Goal: Transaction & Acquisition: Purchase product/service

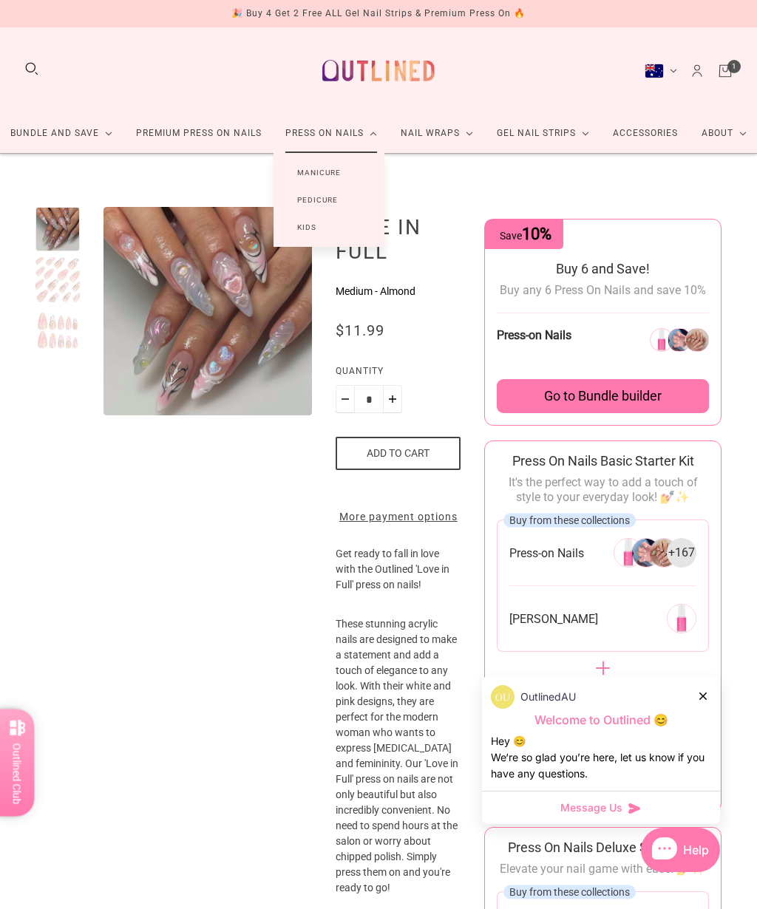
click at [328, 168] on link "Manicure" at bounding box center [319, 172] width 91 height 27
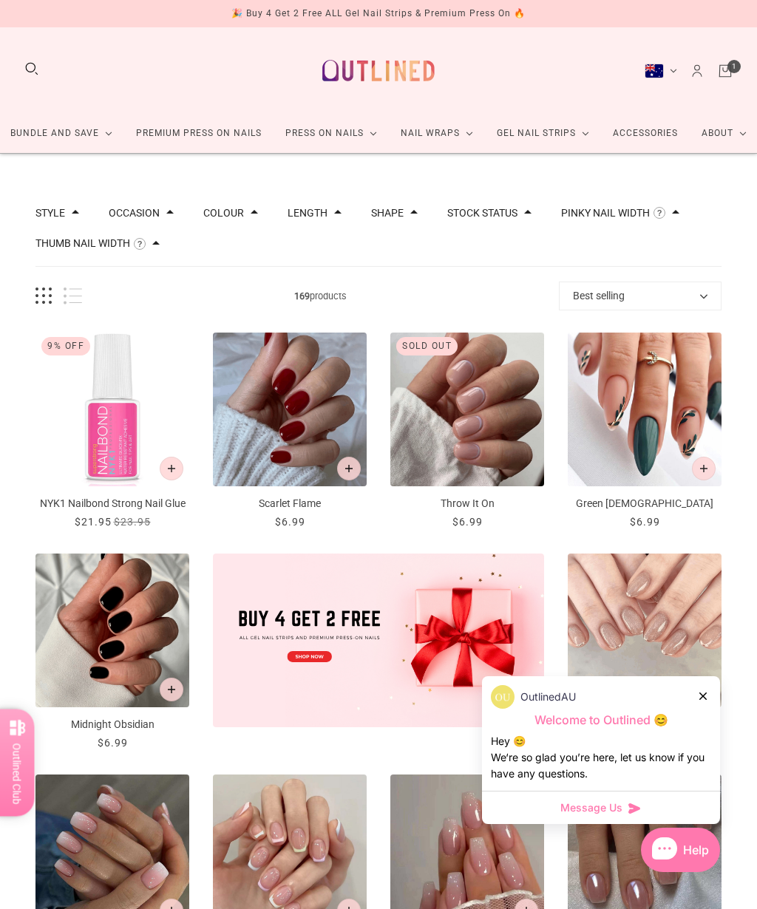
click at [707, 699] on div at bounding box center [703, 696] width 9 height 16
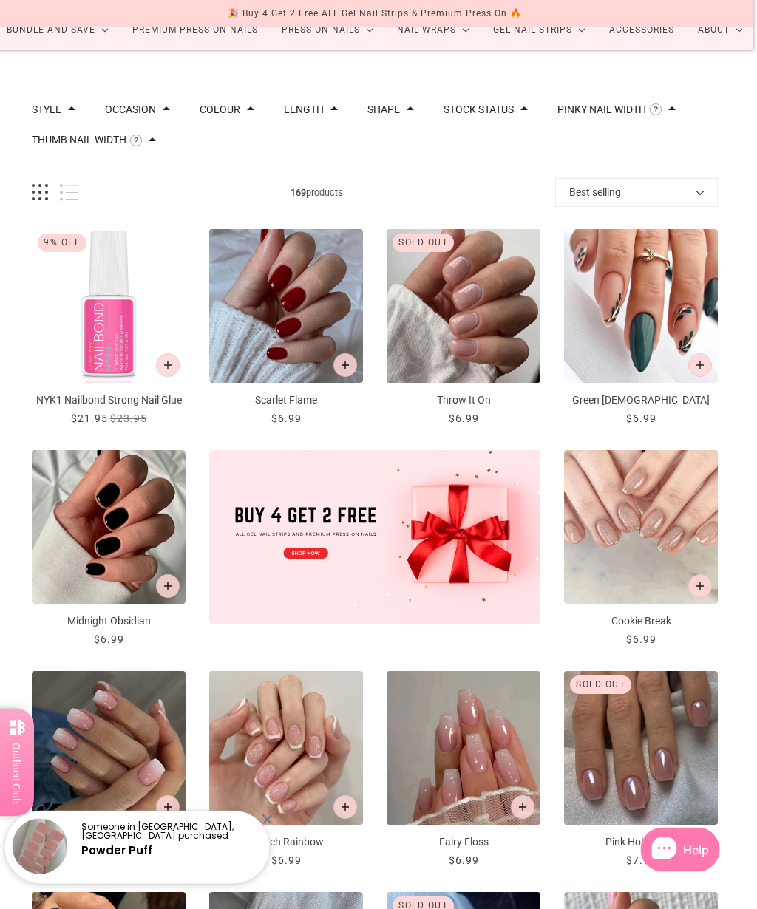
scroll to position [0, 3]
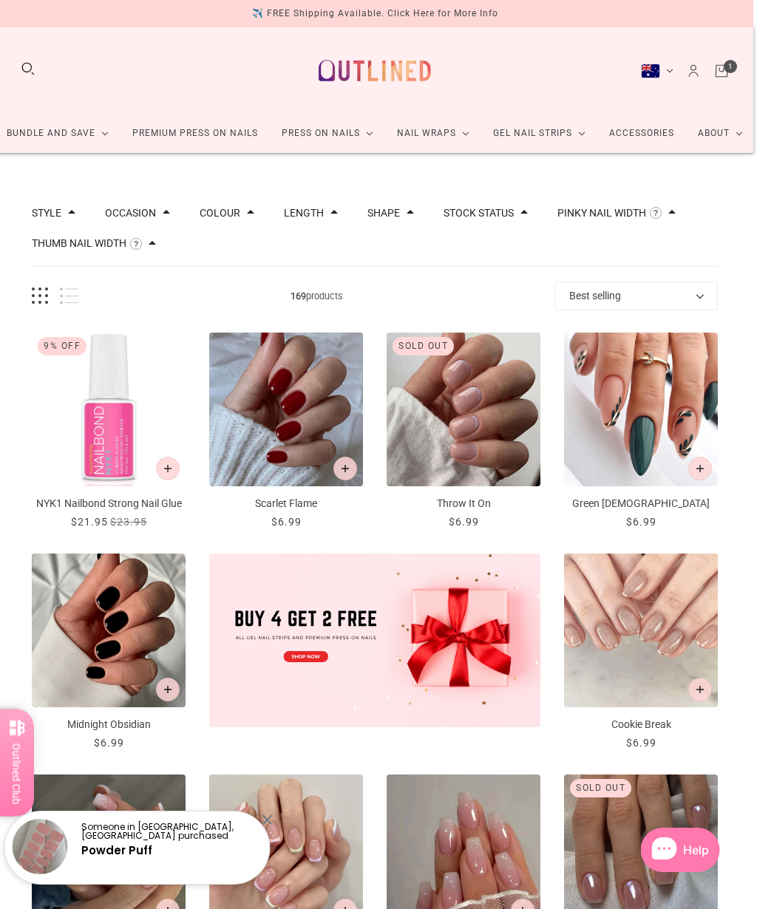
click at [729, 63] on link "Cart" at bounding box center [722, 71] width 16 height 16
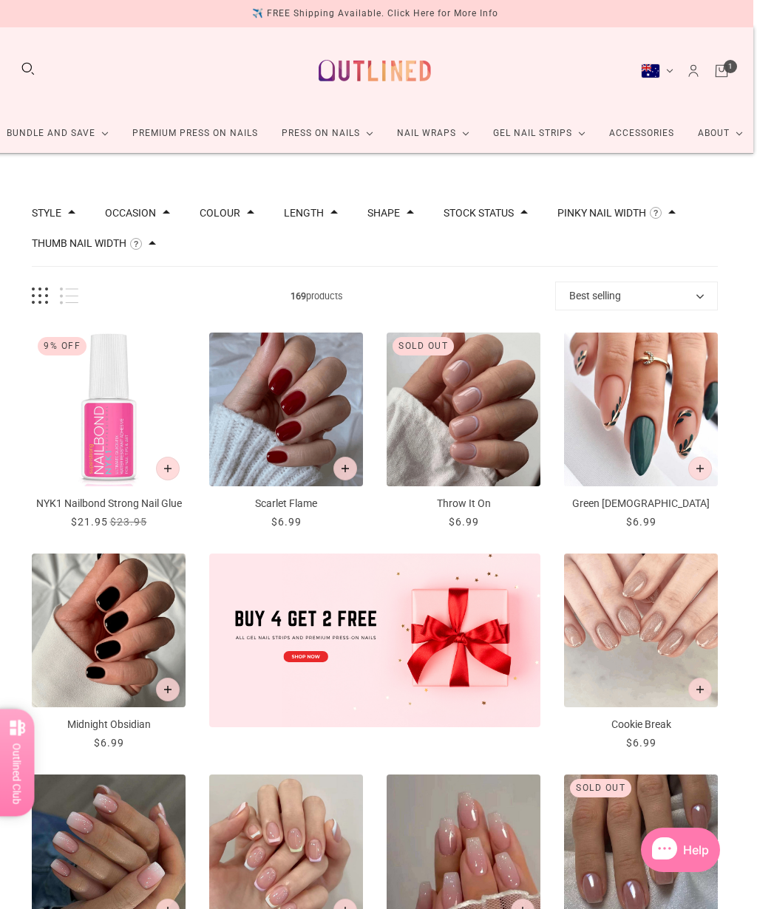
click at [169, 472] on icon "Add to cart" at bounding box center [167, 468] width 7 height 7
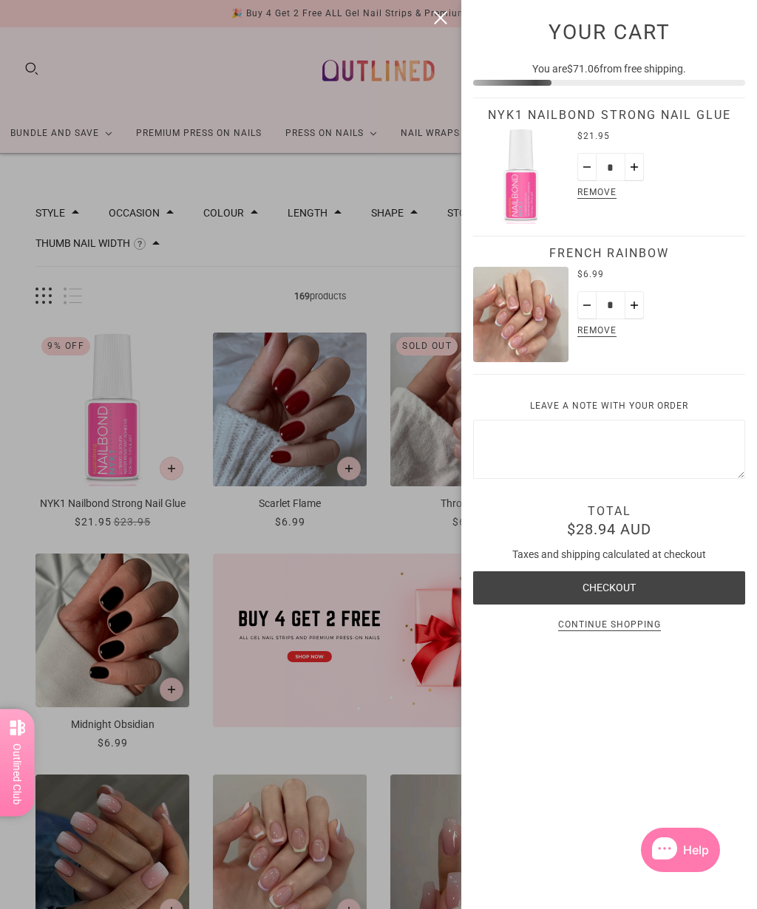
scroll to position [0, 0]
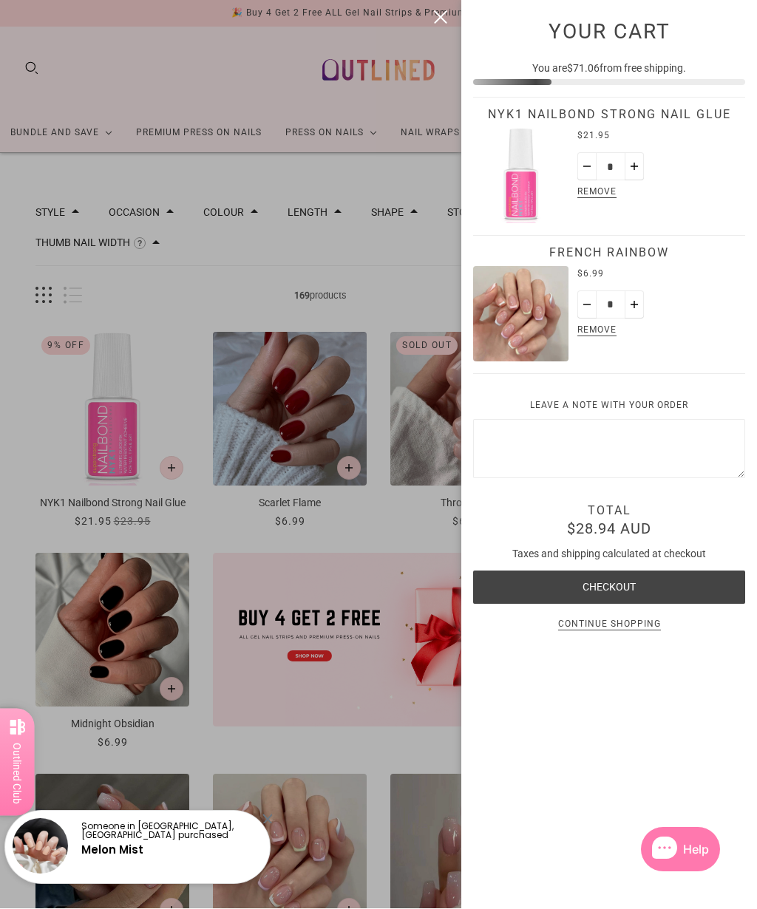
click at [447, 16] on button "close" at bounding box center [441, 18] width 18 height 18
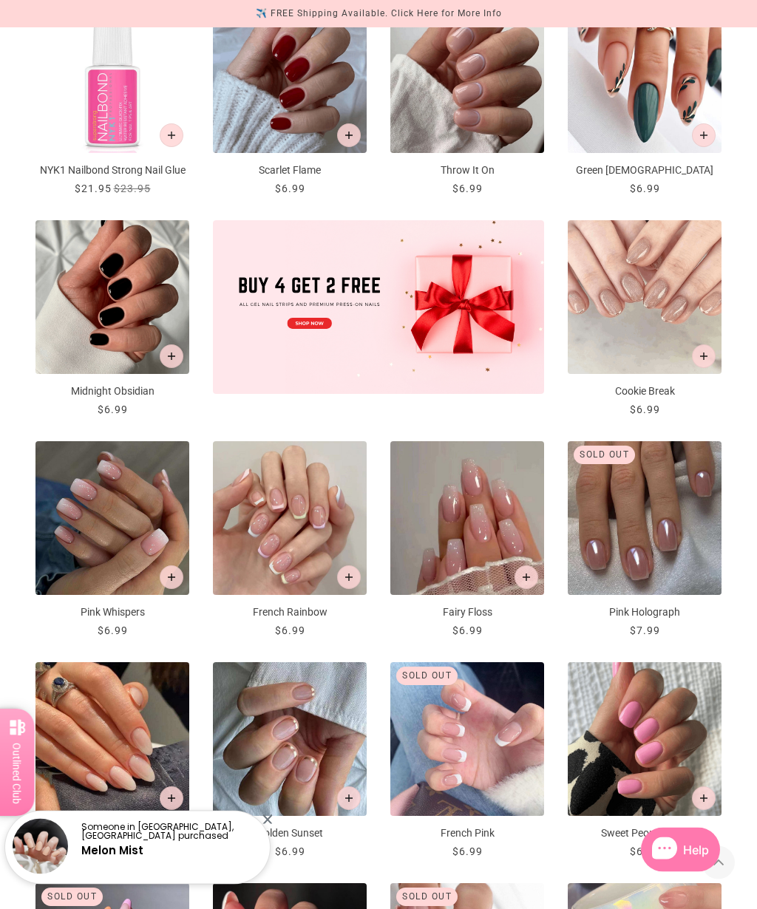
scroll to position [333, 0]
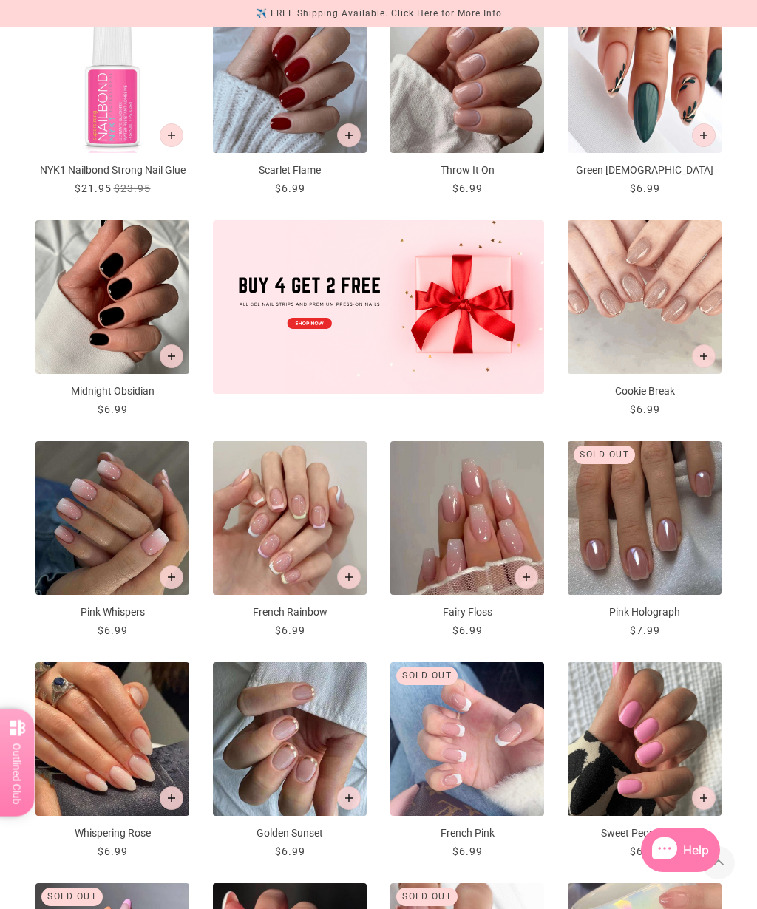
click at [179, 589] on button "Add to cart" at bounding box center [172, 578] width 24 height 24
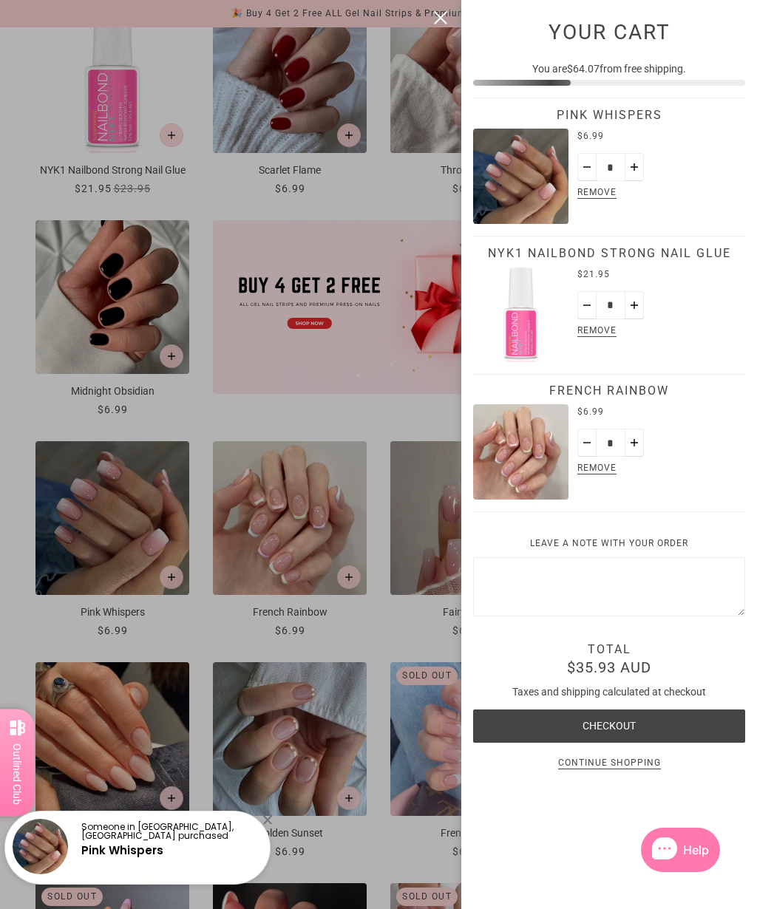
click at [443, 12] on button "close" at bounding box center [441, 18] width 18 height 18
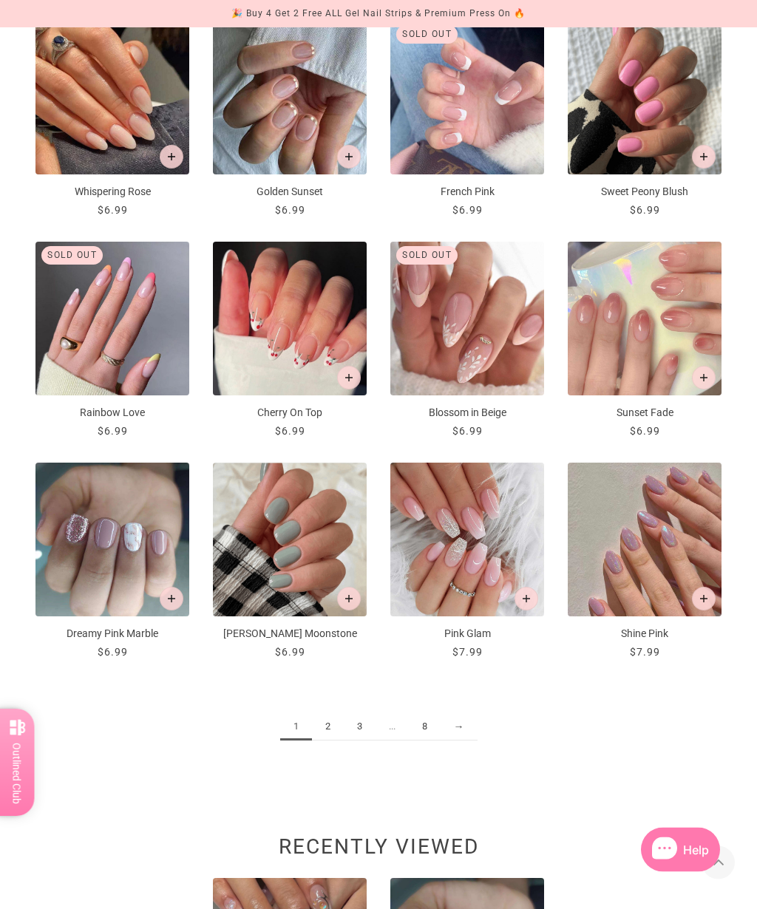
scroll to position [980, 0]
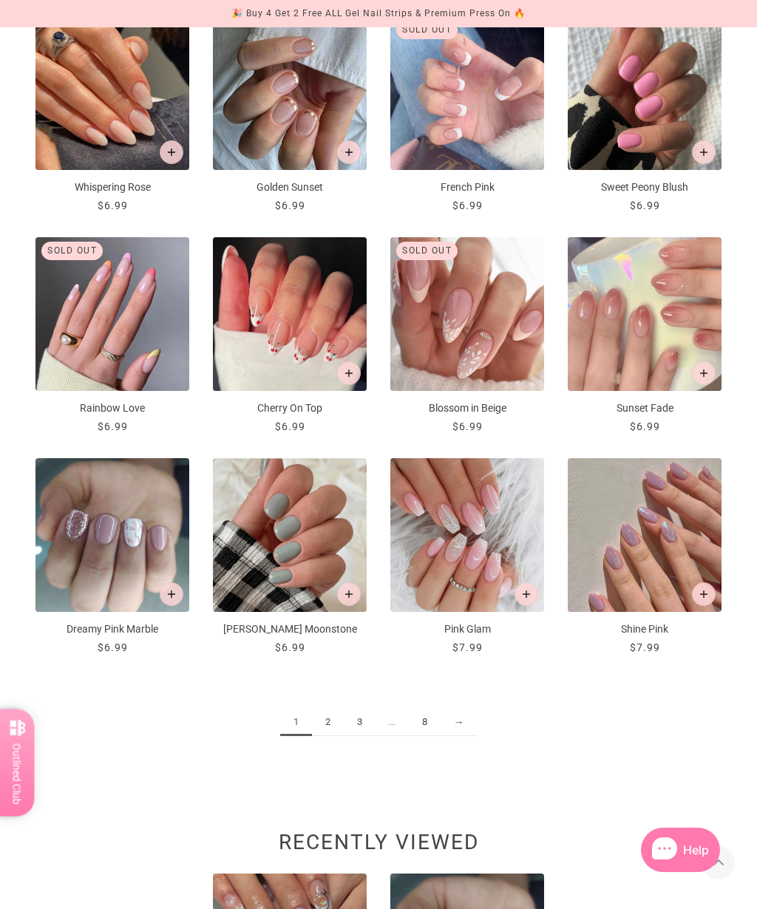
click at [359, 606] on button "Add to cart" at bounding box center [349, 595] width 24 height 24
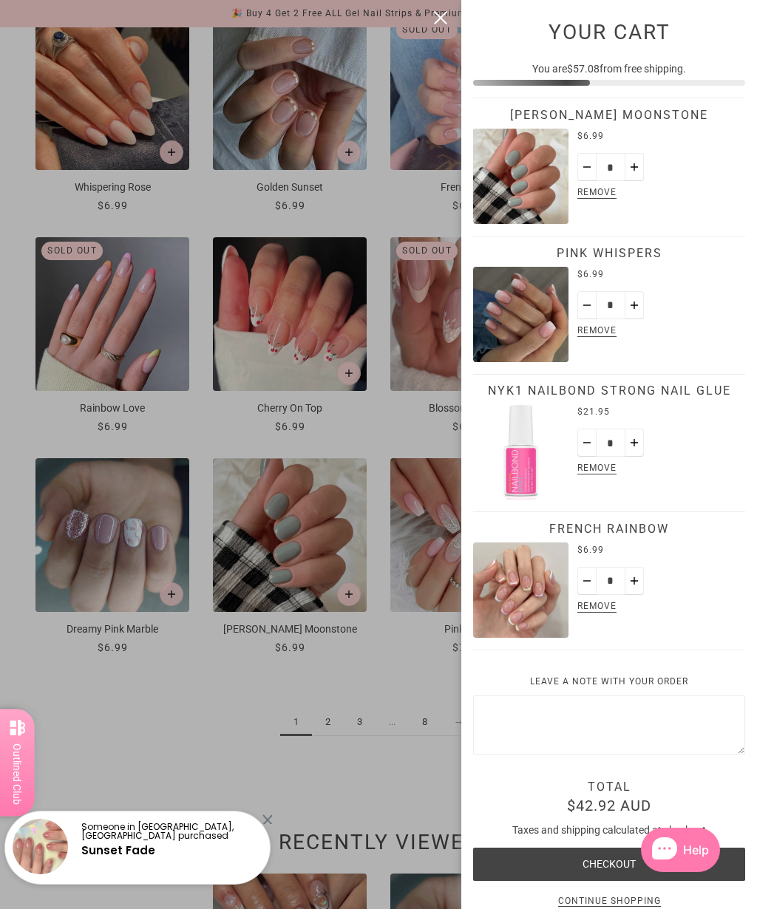
scroll to position [0, 0]
click at [436, 20] on button "close" at bounding box center [441, 18] width 18 height 18
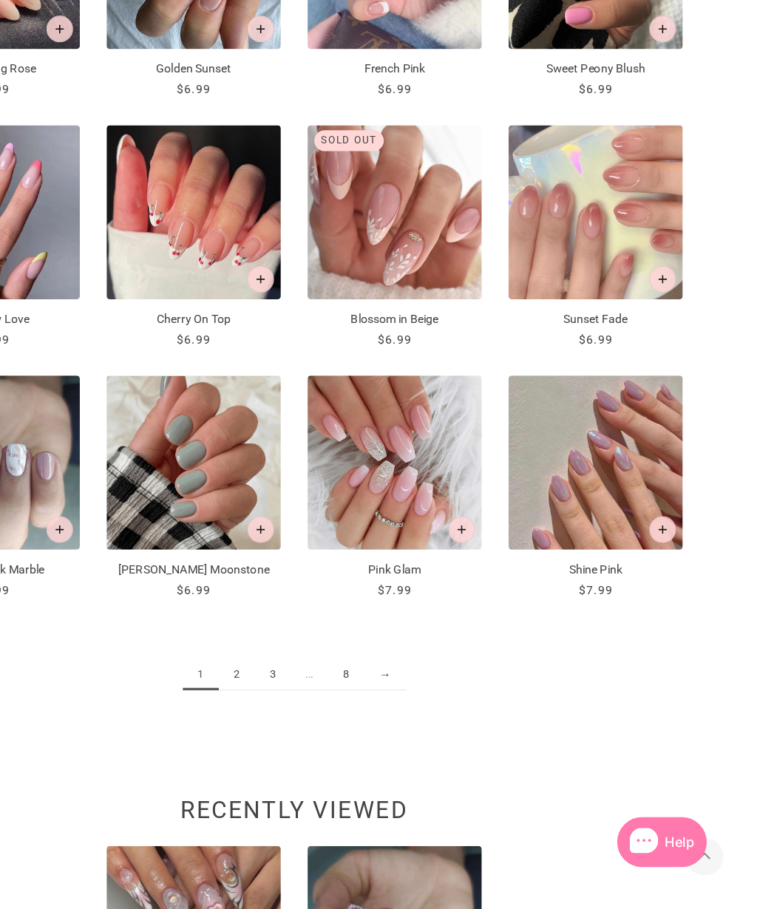
scroll to position [1041, 23]
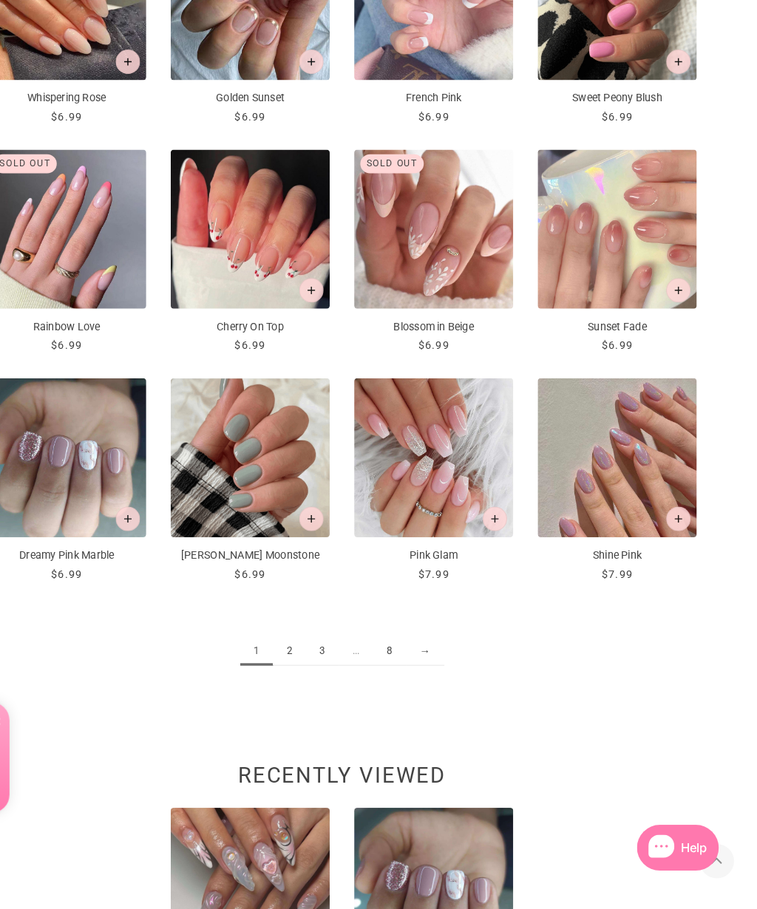
click at [289, 650] on link "2" at bounding box center [305, 660] width 32 height 27
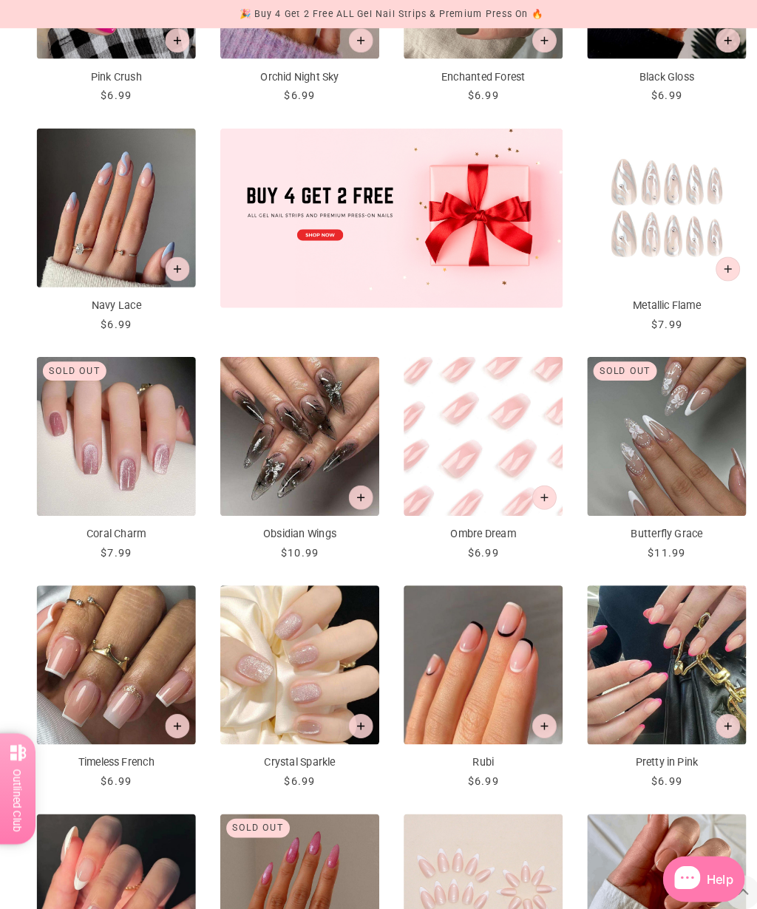
scroll to position [438, 0]
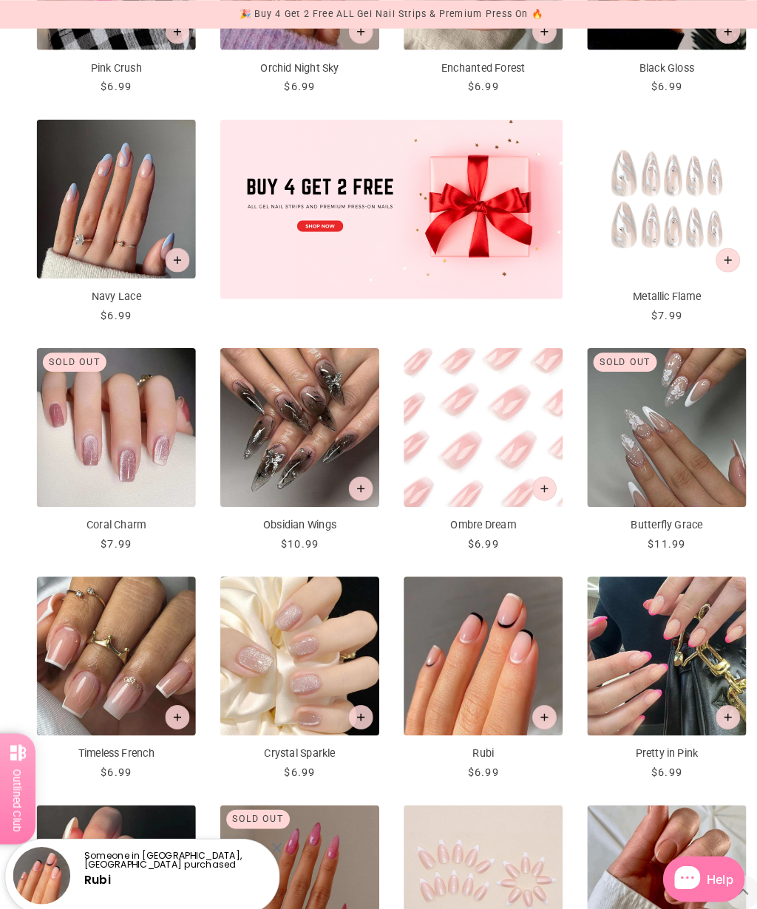
click at [175, 690] on icon "Add to cart" at bounding box center [171, 693] width 7 height 7
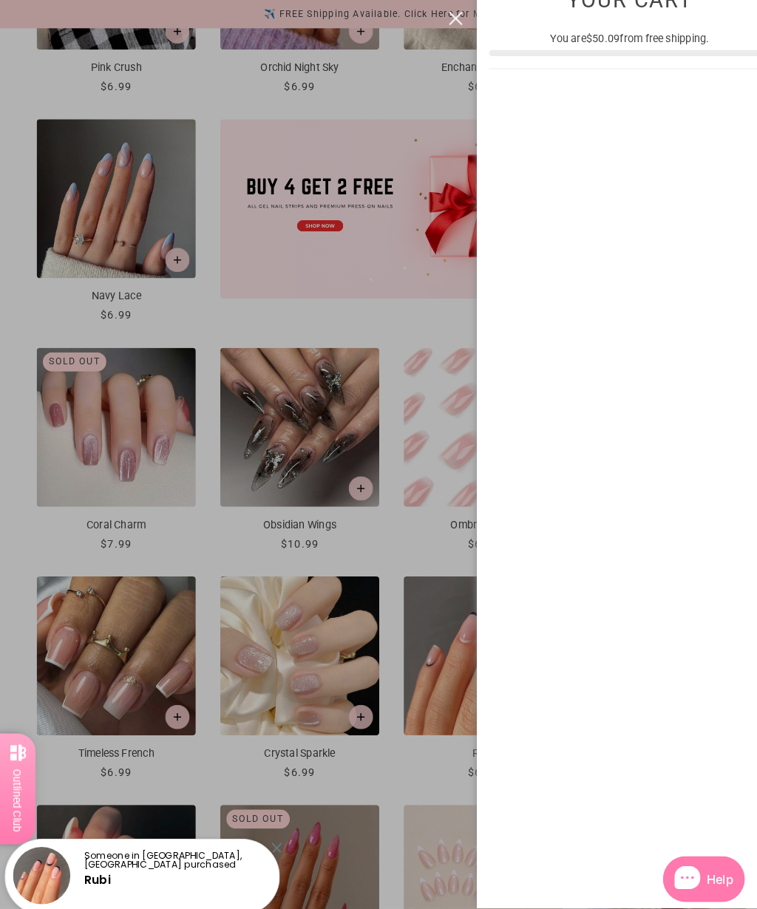
scroll to position [0, 0]
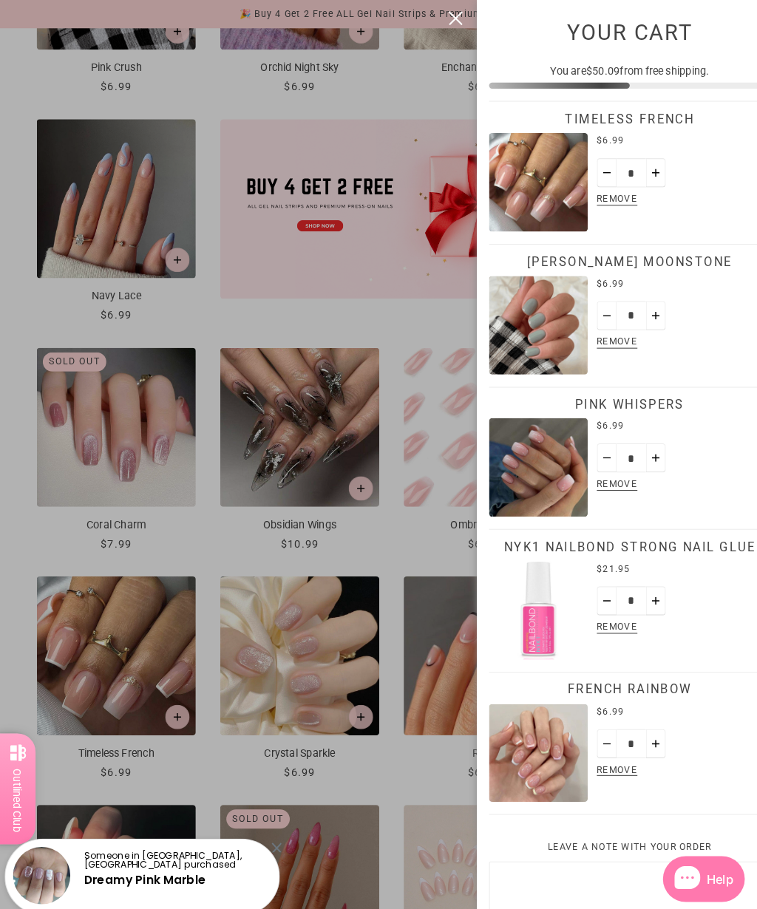
click at [446, 17] on button "close" at bounding box center [441, 18] width 18 height 18
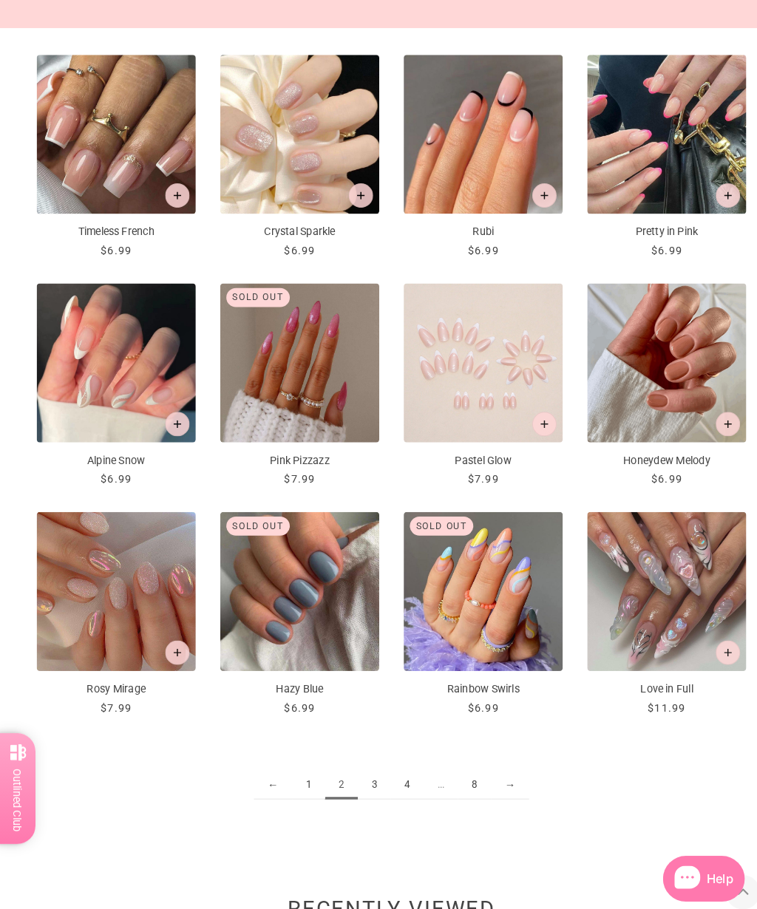
scroll to position [943, 0]
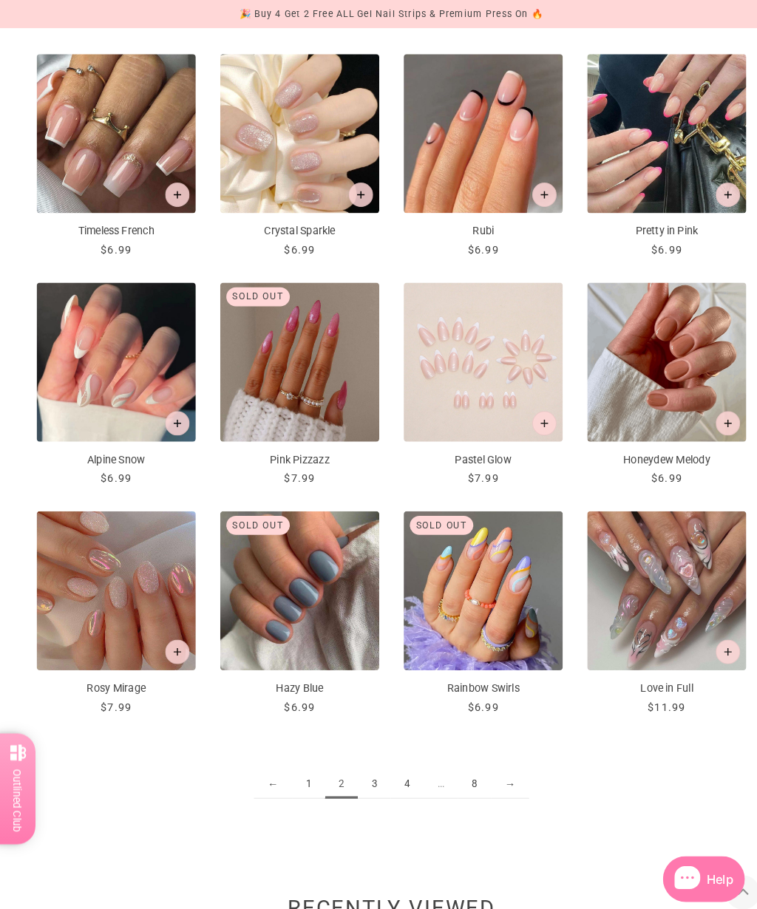
click at [369, 754] on link "3" at bounding box center [362, 758] width 32 height 27
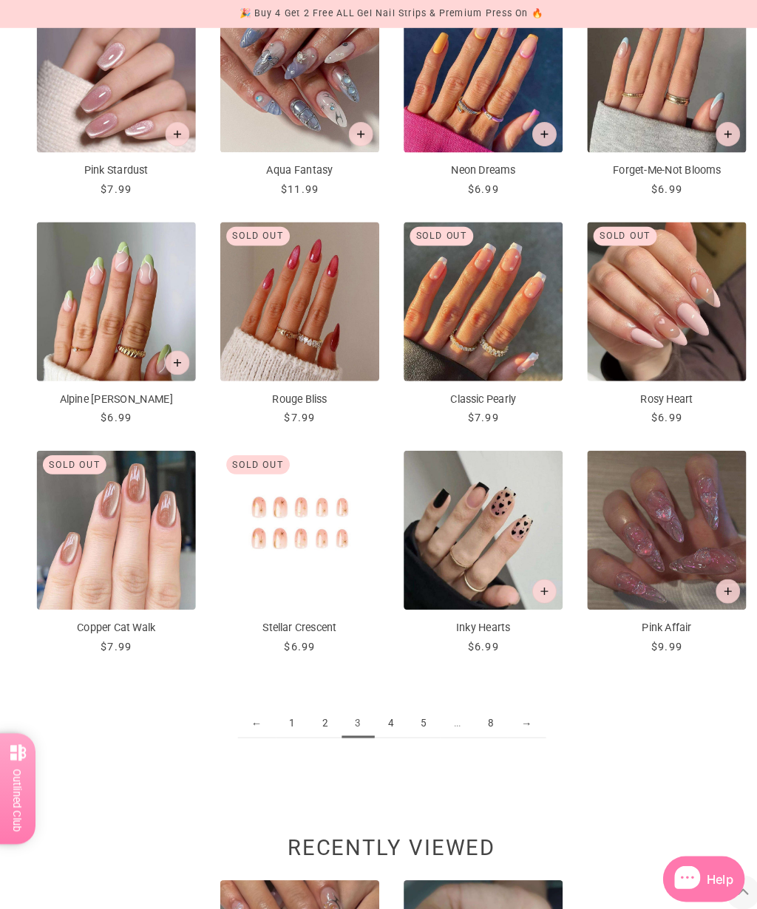
scroll to position [1001, 0]
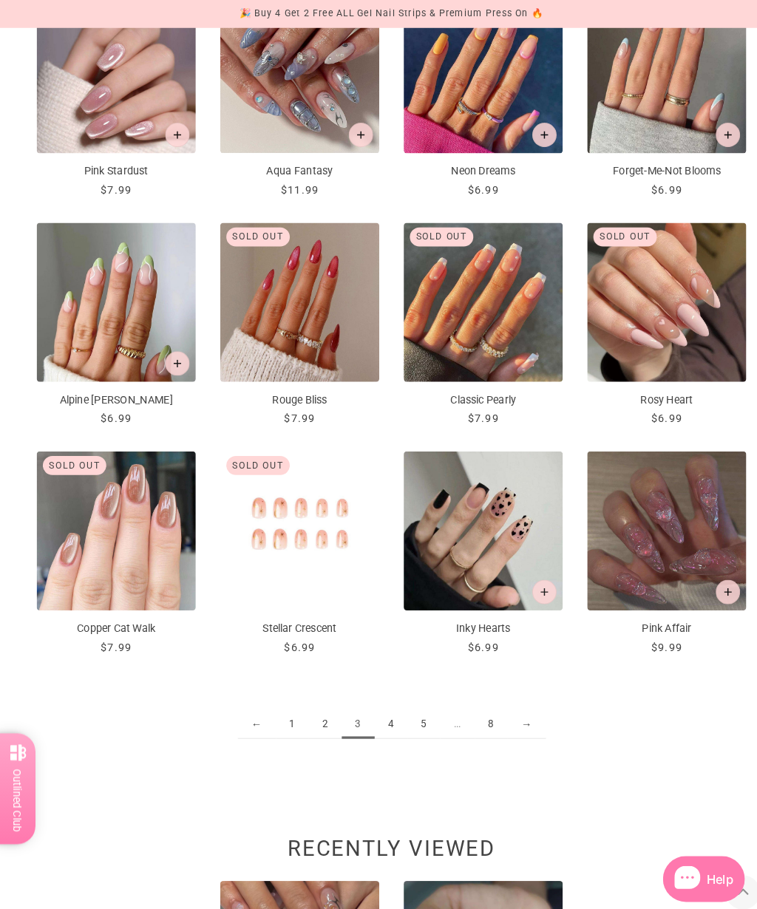
click at [384, 697] on link "4" at bounding box center [378, 701] width 32 height 27
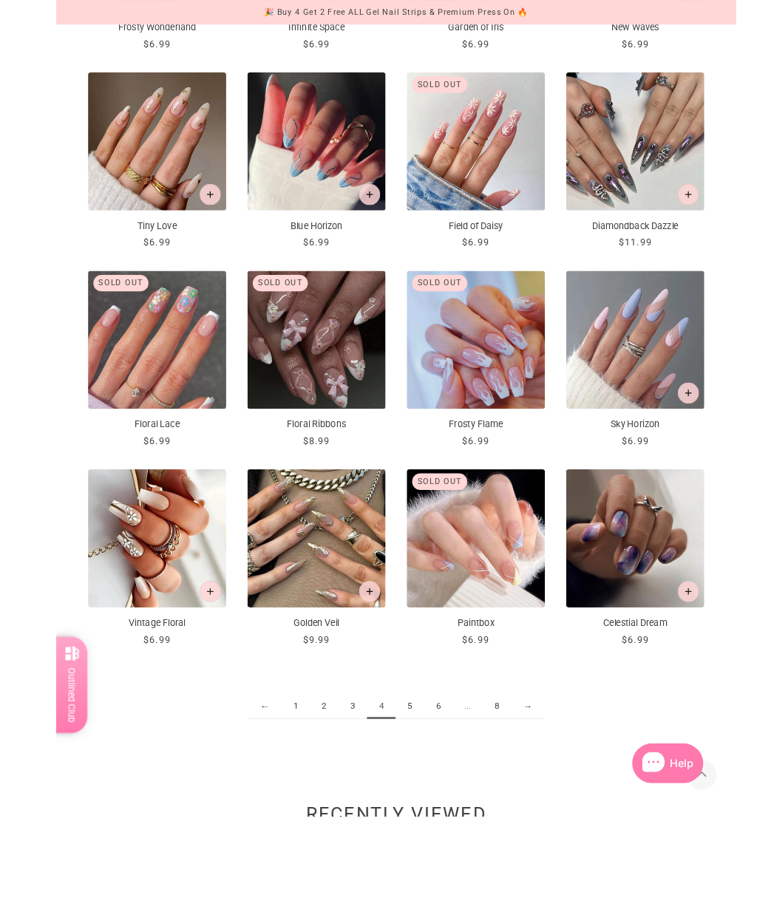
scroll to position [996, 0]
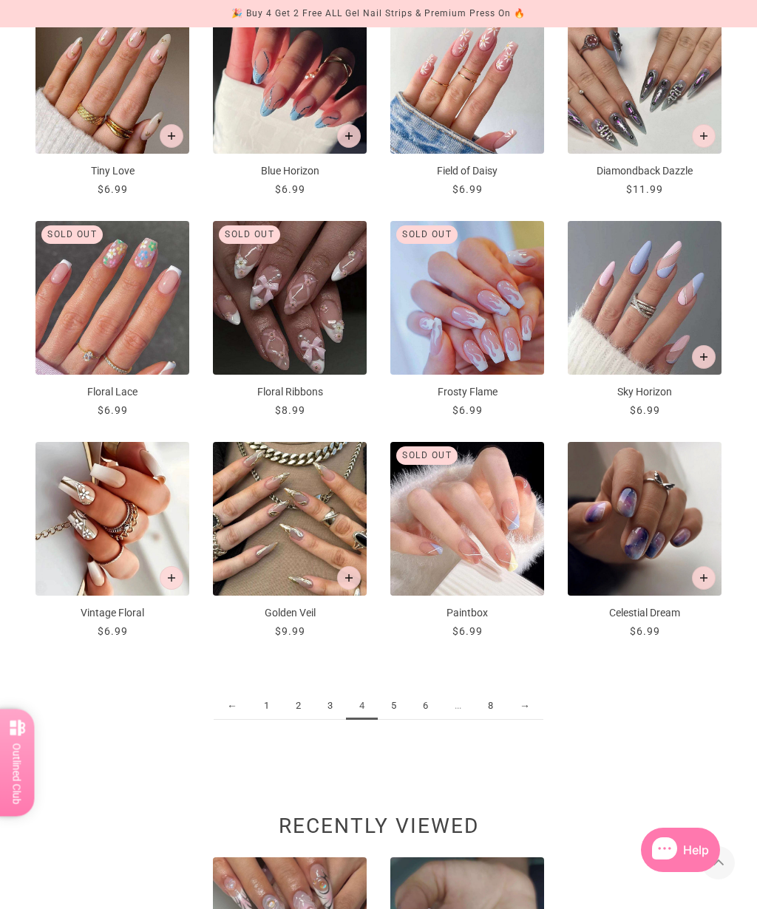
click at [400, 711] on link "5" at bounding box center [394, 706] width 32 height 27
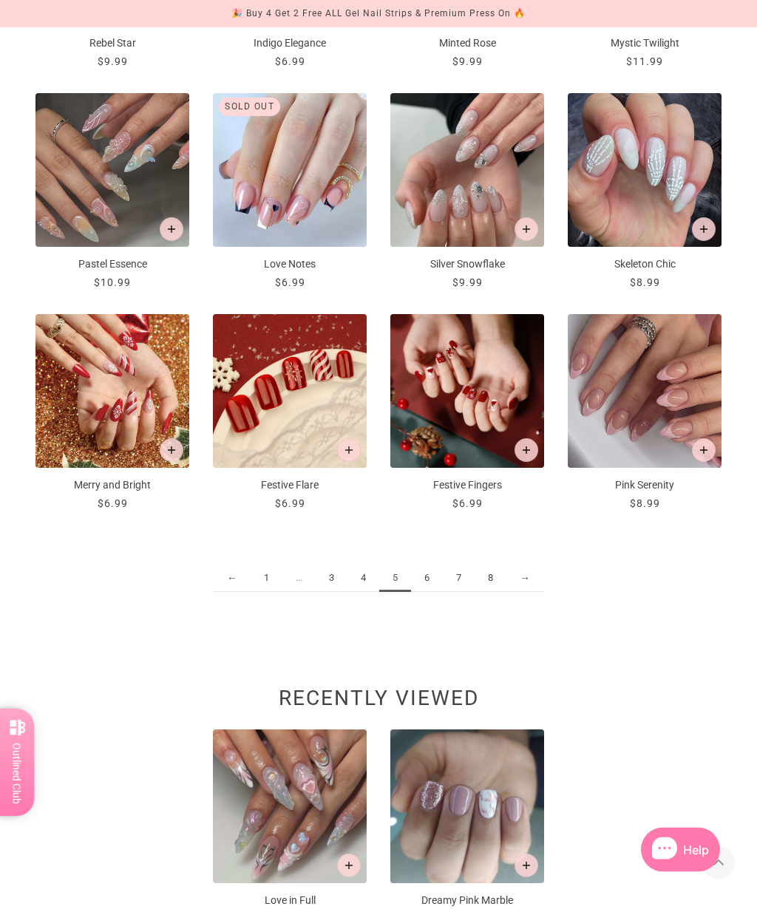
scroll to position [1125, 0]
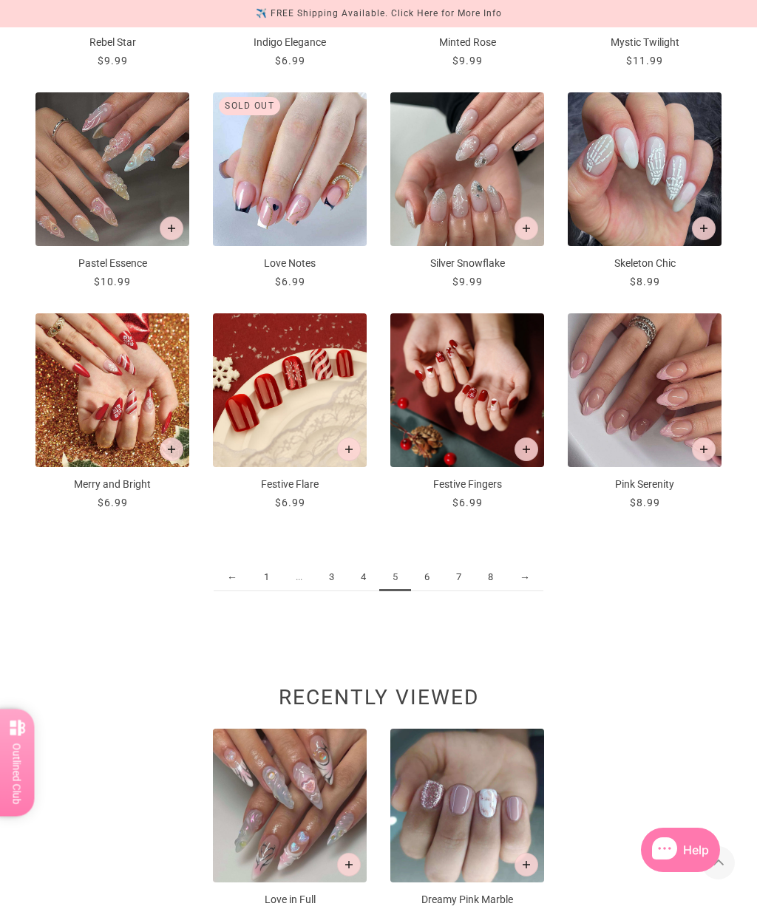
click at [427, 584] on link "6" at bounding box center [427, 577] width 32 height 27
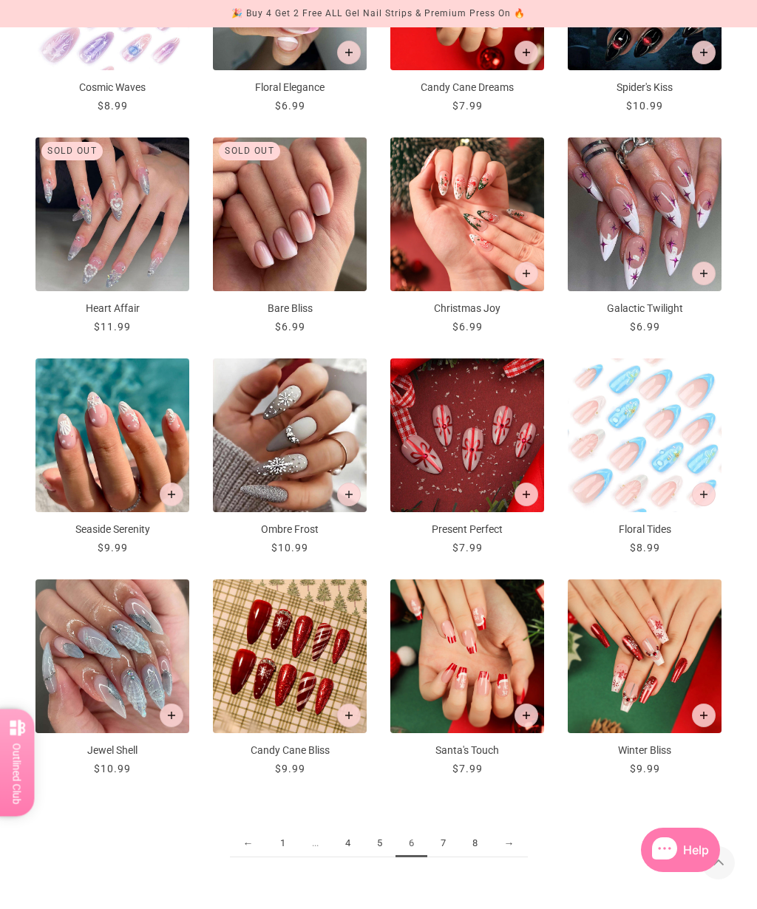
scroll to position [867, 0]
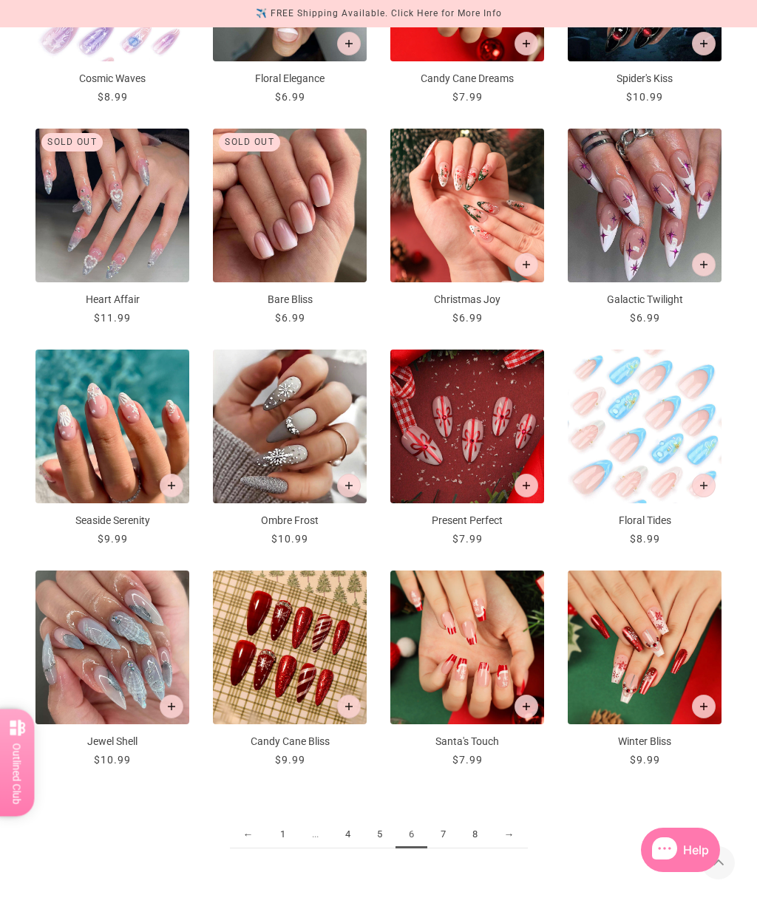
click at [450, 834] on link "7" at bounding box center [443, 834] width 32 height 27
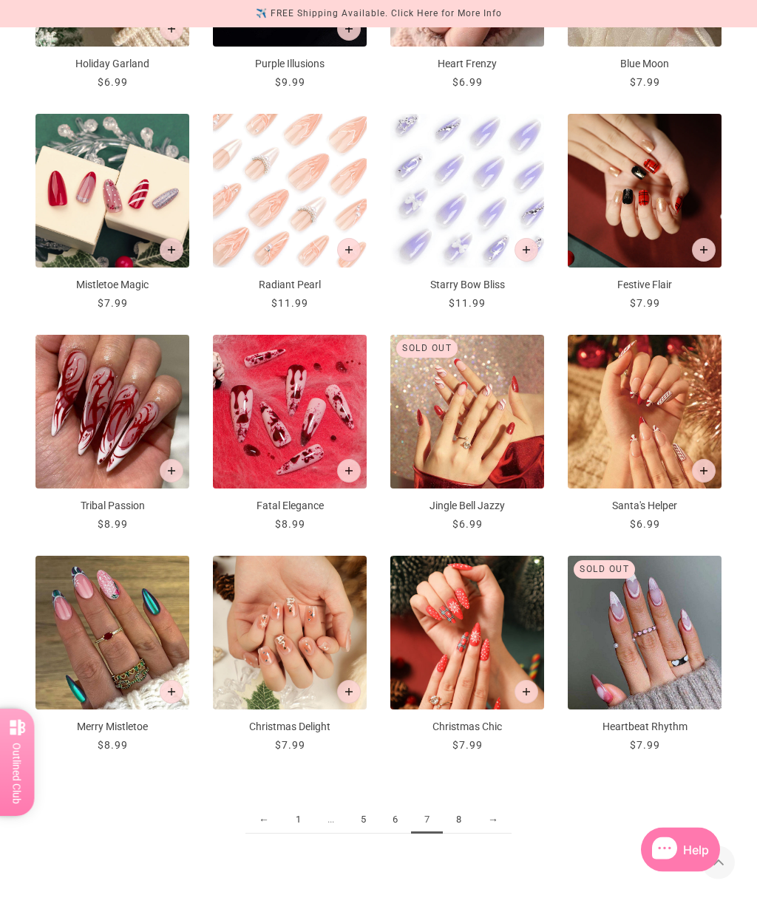
scroll to position [882, 0]
click at [470, 819] on link "8" at bounding box center [459, 820] width 32 height 27
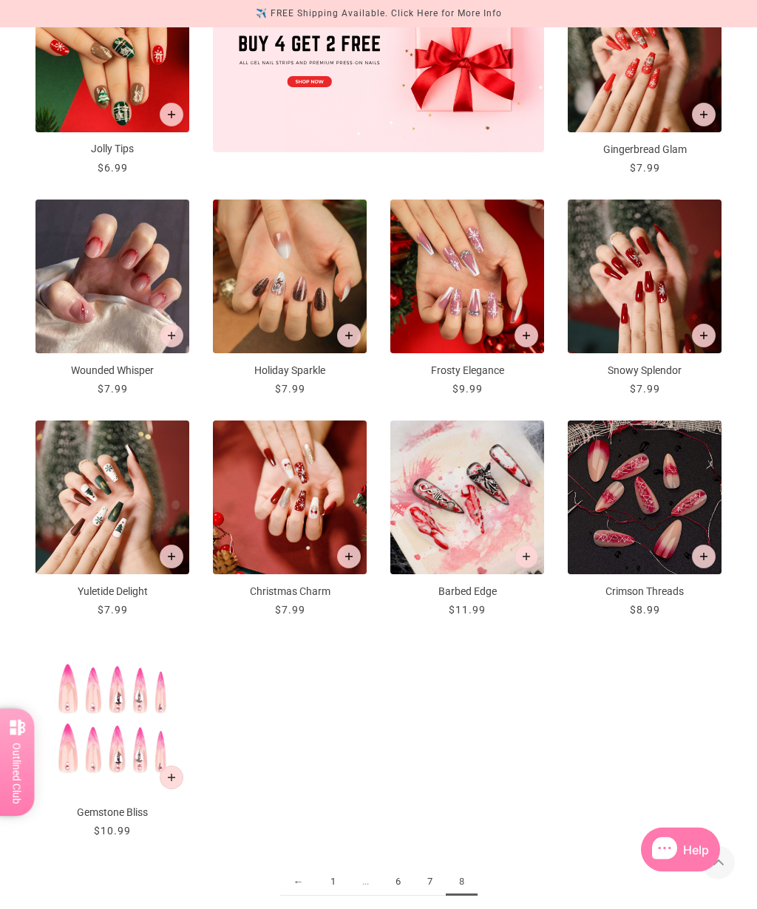
scroll to position [575, 0]
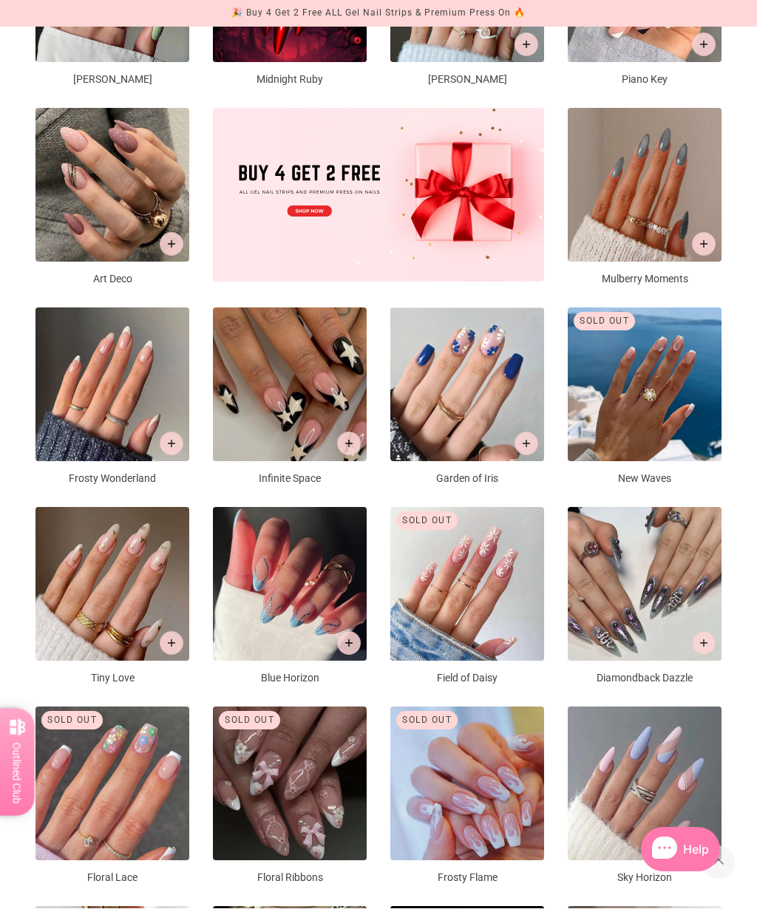
scroll to position [424, 0]
